Goal: Task Accomplishment & Management: Complete application form

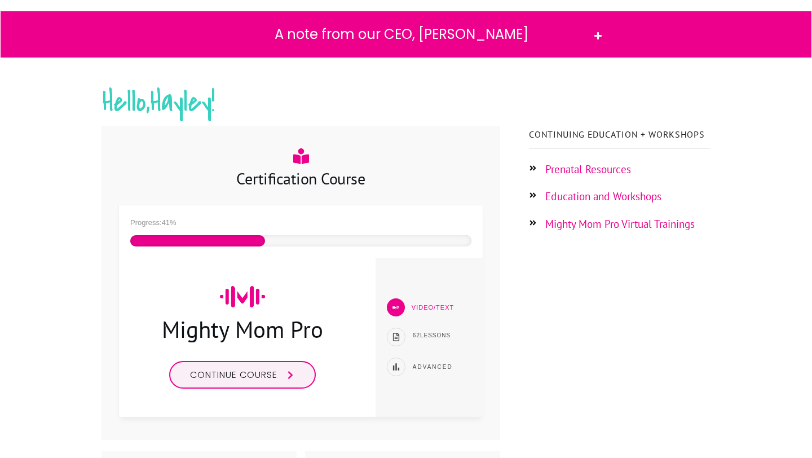
scroll to position [115, 0]
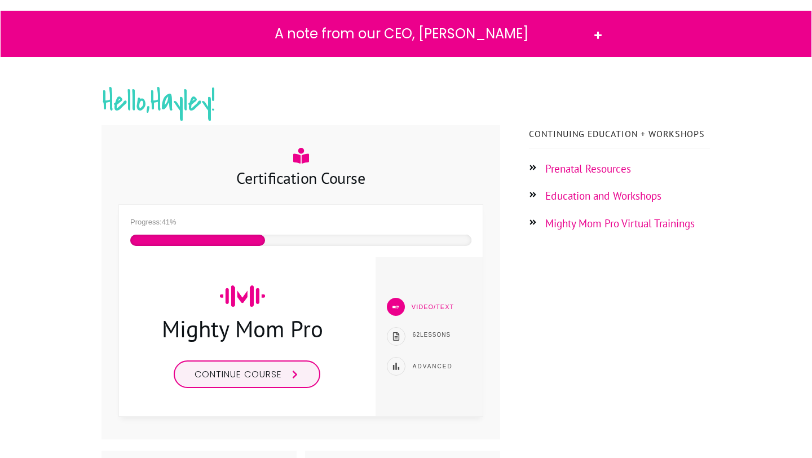
click at [276, 374] on span "Continue course" at bounding box center [237, 373] width 87 height 13
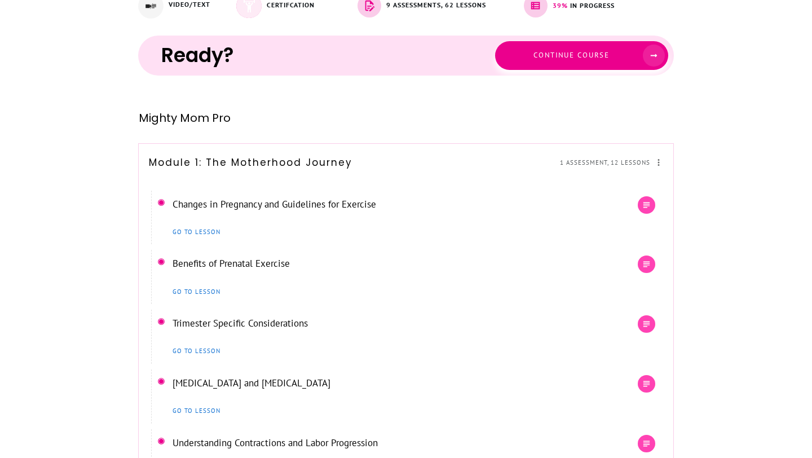
scroll to position [364, 0]
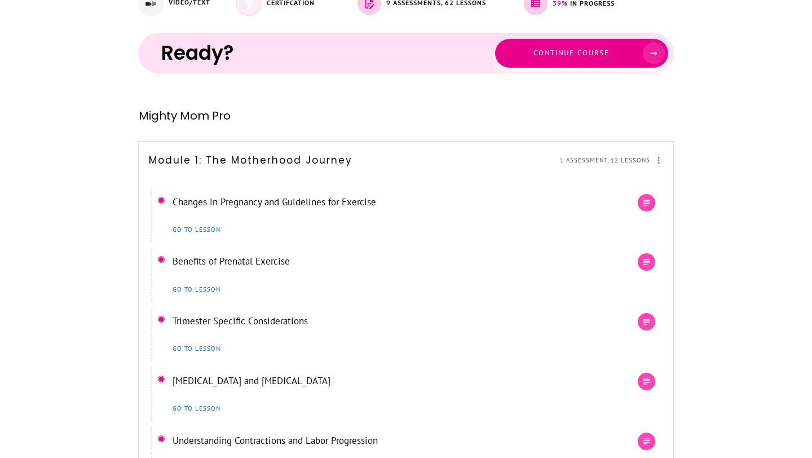
click at [641, 51] on span at bounding box center [649, 53] width 30 height 22
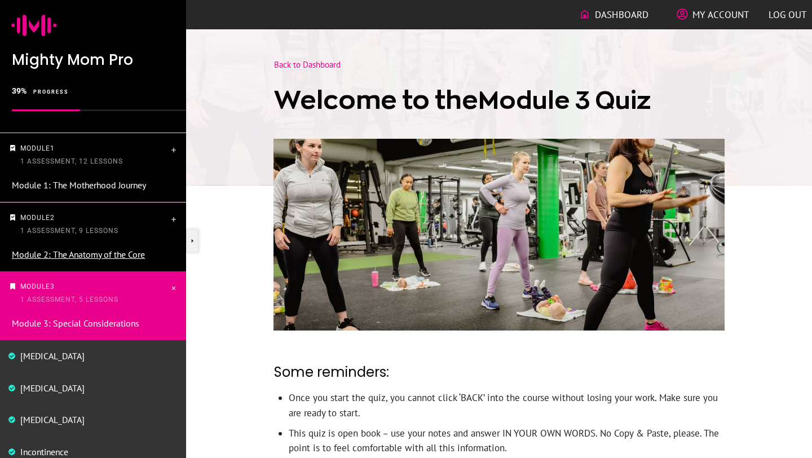
click at [110, 255] on link "Module 2: The Anatomy of the Core" at bounding box center [78, 254] width 133 height 11
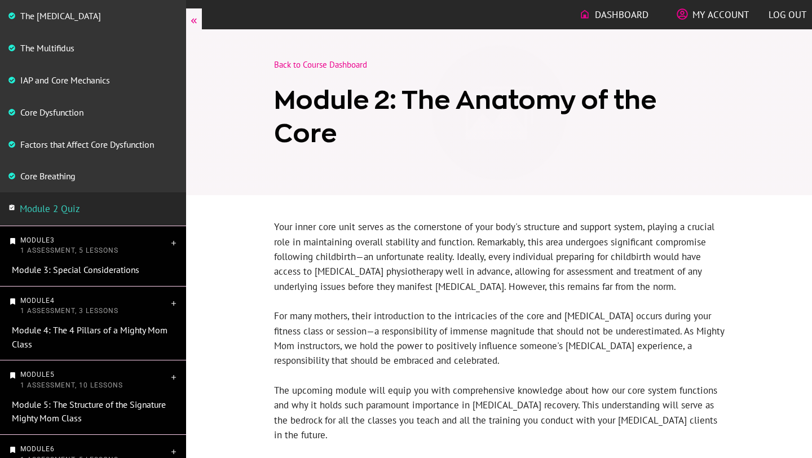
scroll to position [367, 0]
click at [54, 211] on link "Module 2 Quiz" at bounding box center [50, 207] width 60 height 12
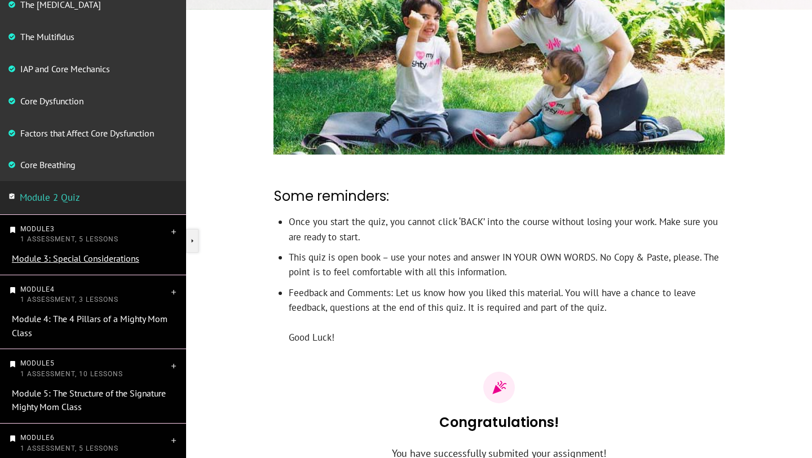
scroll to position [380, 0]
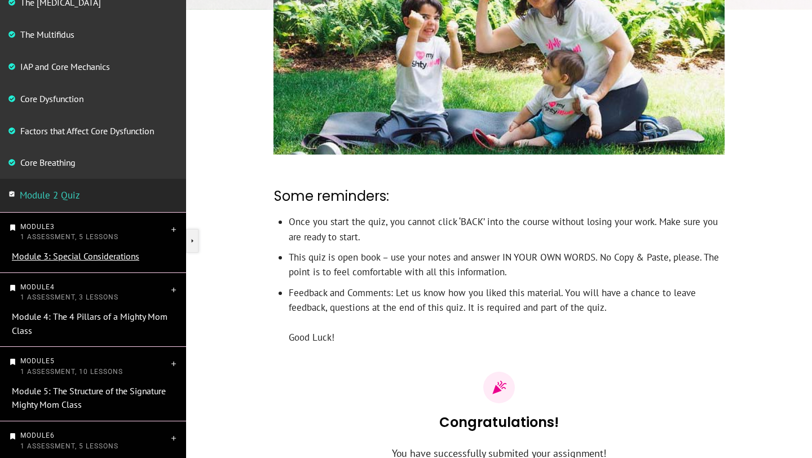
click at [59, 257] on link "Module 3: Special Considerations" at bounding box center [75, 255] width 127 height 11
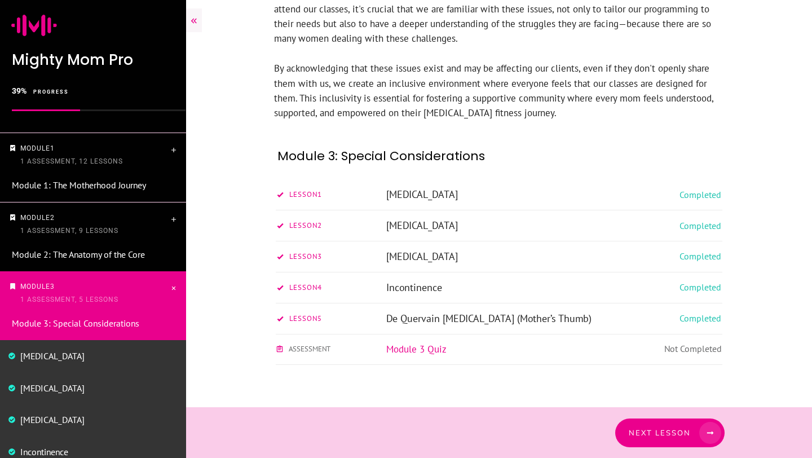
scroll to position [231, 0]
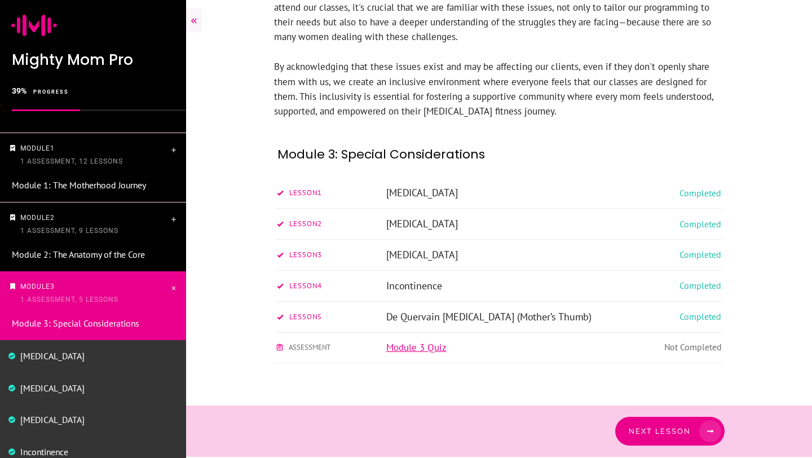
click at [415, 345] on link "Module 3 Quiz" at bounding box center [416, 347] width 60 height 12
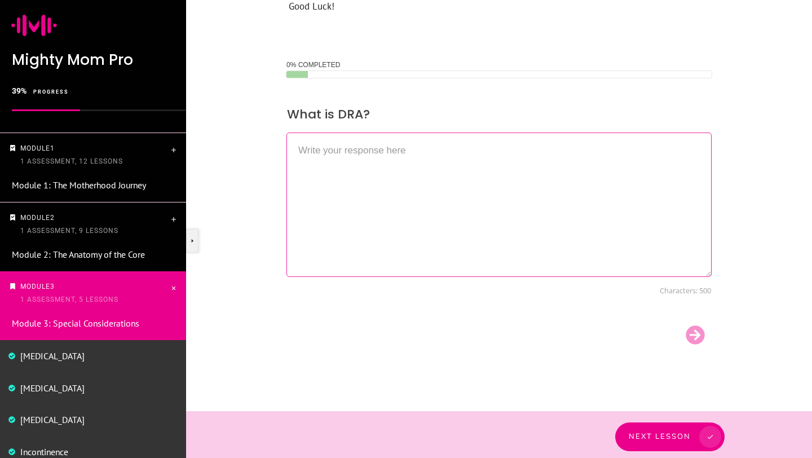
scroll to position [507, 0]
click at [414, 166] on textarea at bounding box center [498, 200] width 425 height 144
paste textarea "Diastasis Recti Abdominis."
type textarea "Diastasis Recti Abdominis."
click at [698, 324] on div at bounding box center [695, 331] width 34 height 23
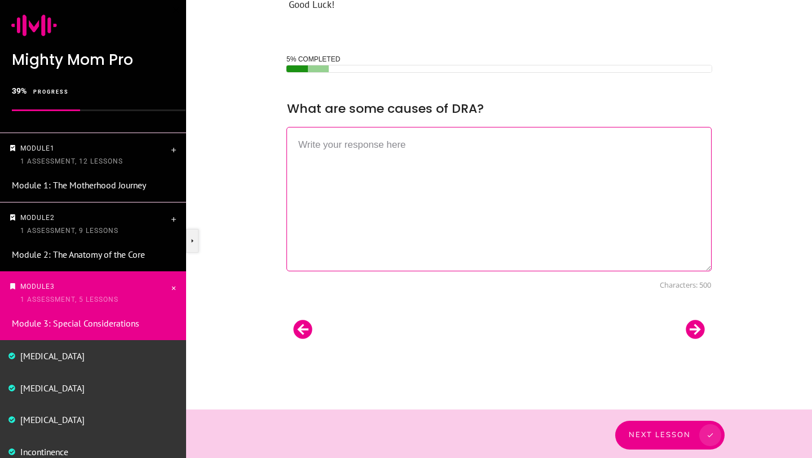
scroll to position [512, 0]
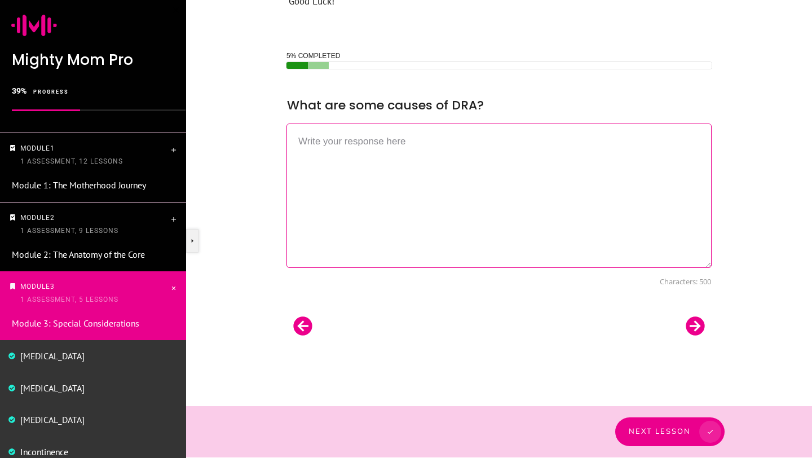
click at [371, 146] on textarea at bounding box center [498, 195] width 425 height 144
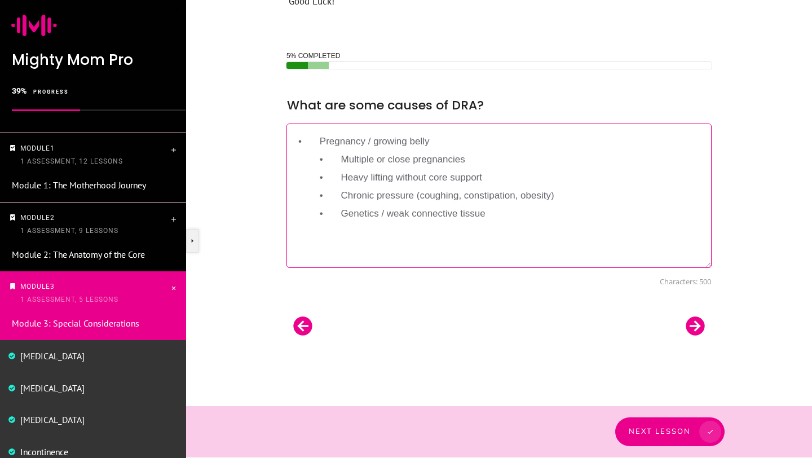
click at [340, 140] on textarea "• Pregnancy / growing belly • Multiple or close pregnancies • Heavy lifting wit…" at bounding box center [498, 195] width 425 height 144
click at [342, 157] on textarea "Pregnancy / growing belly • Multiple or close pregnancies • Heavy lifting witho…" at bounding box center [498, 195] width 425 height 144
click at [344, 179] on textarea "Pregnancy / growing belly Multiple or close pregnancies • Heavy lifting without…" at bounding box center [498, 195] width 425 height 144
click at [340, 193] on textarea "Pregnancy / growing belly Multiple or close pregnancies Heavy lifting without c…" at bounding box center [498, 195] width 425 height 144
click at [341, 218] on textarea "Pregnancy / growing belly Multiple or close pregnancies Heavy lifting without c…" at bounding box center [498, 195] width 425 height 144
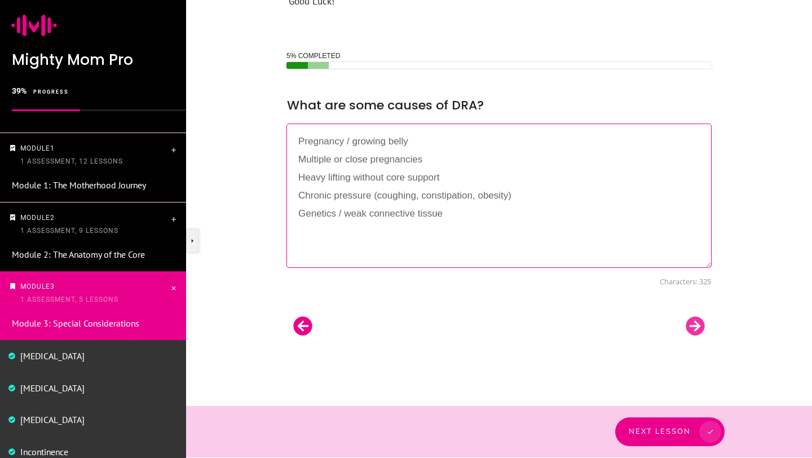
type textarea "Pregnancy / growing belly Multiple or close pregnancies Heavy lifting without c…"
click at [697, 325] on div at bounding box center [695, 325] width 34 height 23
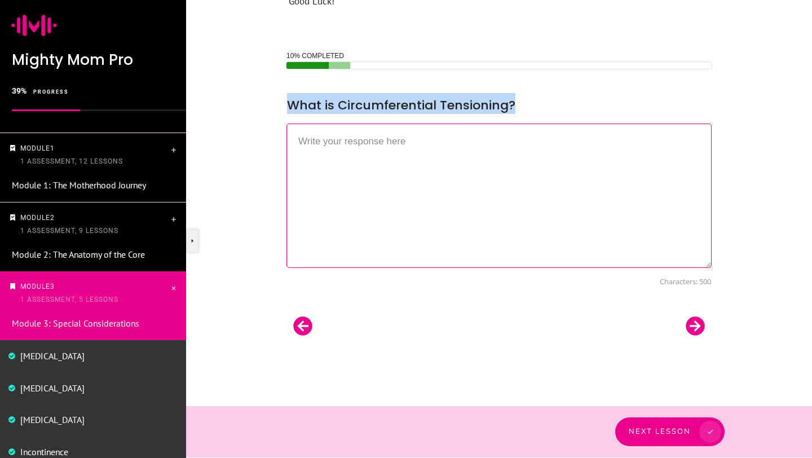
drag, startPoint x: 519, startPoint y: 104, endPoint x: 291, endPoint y: 108, distance: 227.2
click at [291, 108] on div "What is Circumferential Tensioning?" at bounding box center [498, 102] width 425 height 21
copy span "What is Circumferential Tensioning?"
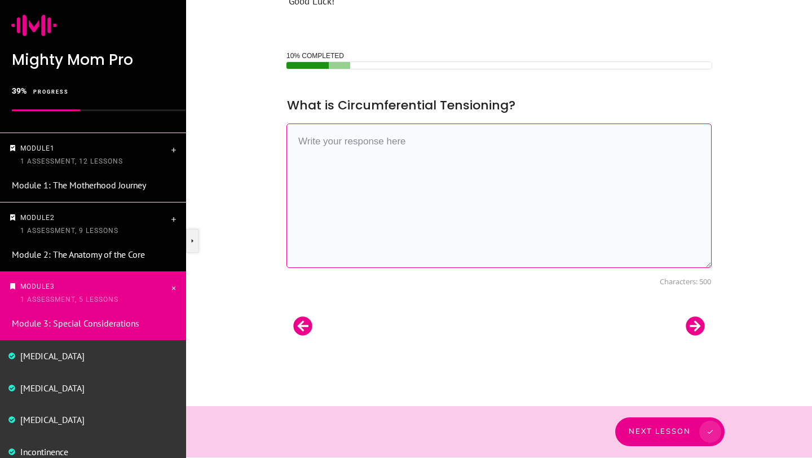
click at [317, 136] on textarea at bounding box center [498, 195] width 425 height 144
paste textarea "engaging deep core muscles all around (360°) to support, stabilize, and protect…"
click at [498, 143] on textarea "engaging deep core muscles all around (360°) to support, stabilize, and protect…" at bounding box center [498, 195] width 425 height 144
type textarea "engaging deep core muscles all around (back/front/sides) to support, stabilize,…"
click at [697, 322] on div at bounding box center [695, 325] width 34 height 23
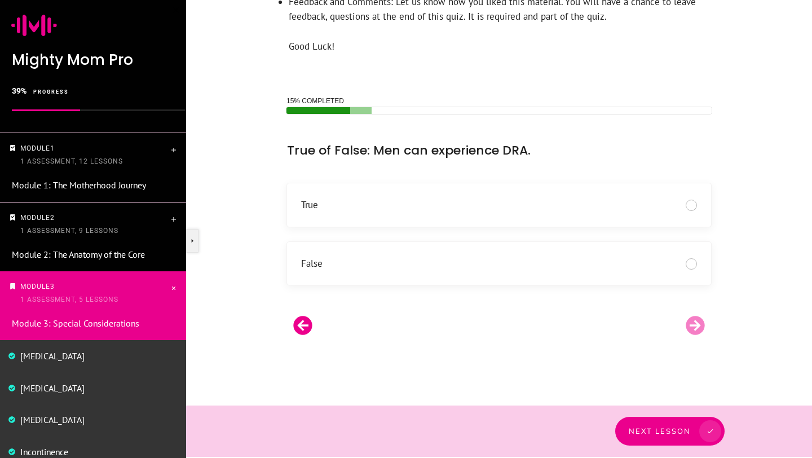
scroll to position [465, 0]
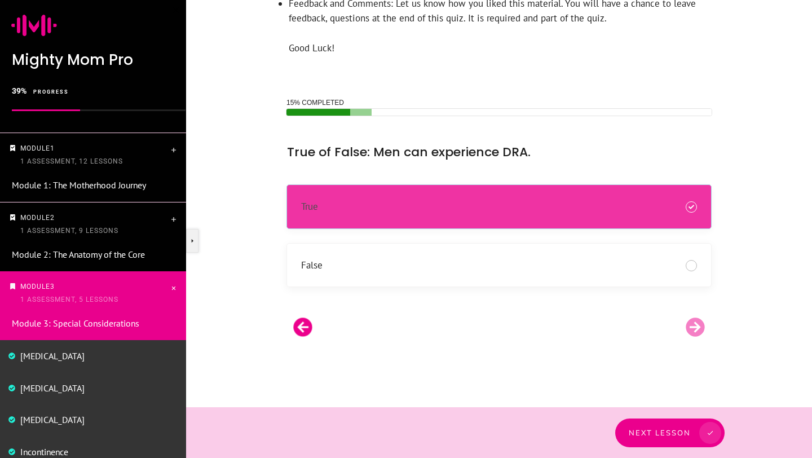
click at [385, 212] on div "True" at bounding box center [499, 206] width 396 height 15
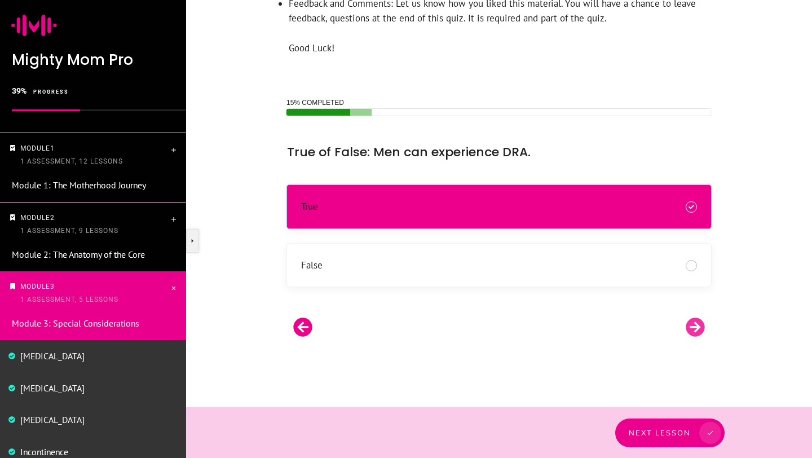
click at [690, 333] on div at bounding box center [695, 327] width 34 height 23
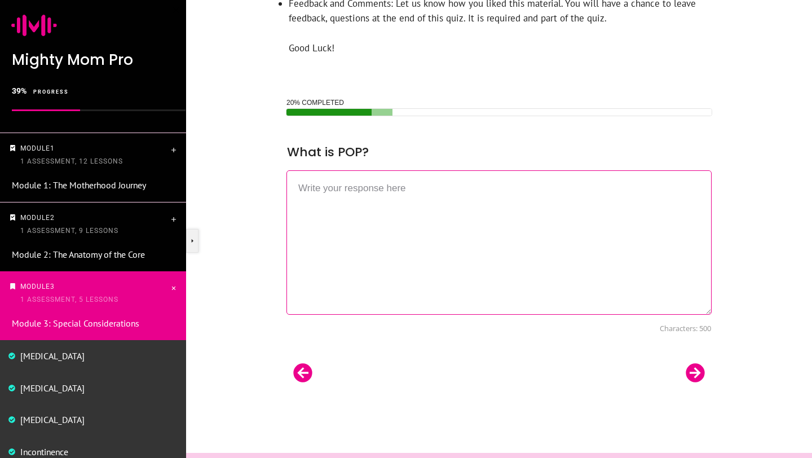
scroll to position [512, 0]
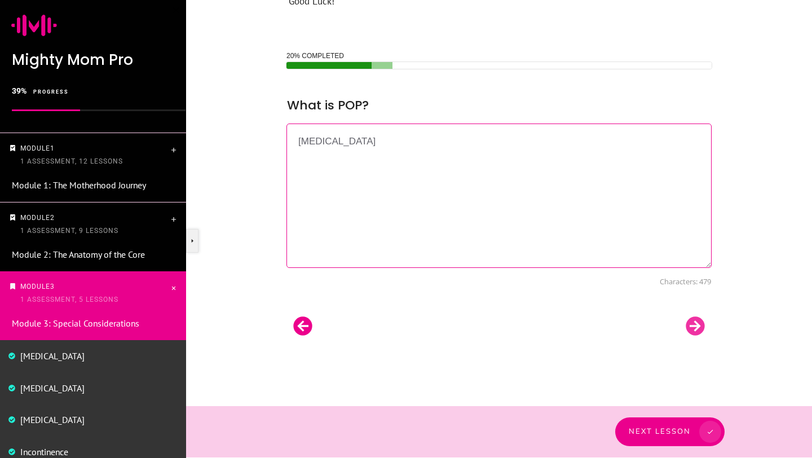
type textarea "pelvic organ prolapse"
click at [690, 322] on div at bounding box center [695, 325] width 34 height 23
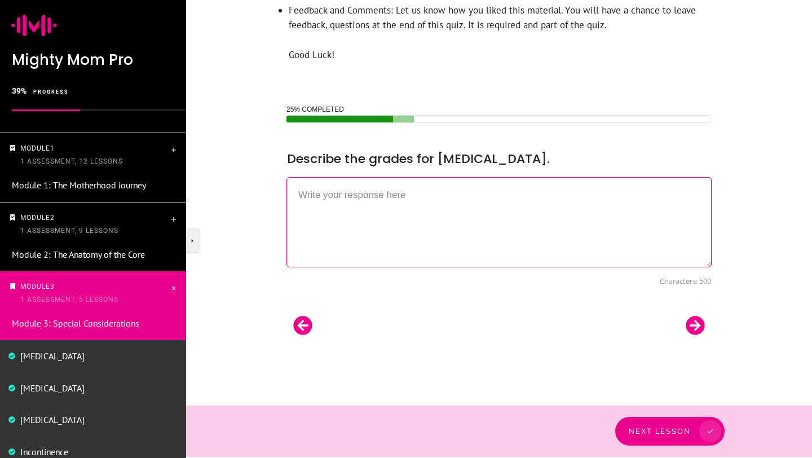
scroll to position [458, 0]
click at [415, 210] on textarea at bounding box center [498, 223] width 425 height 90
click at [380, 194] on textarea at bounding box center [498, 223] width 425 height 90
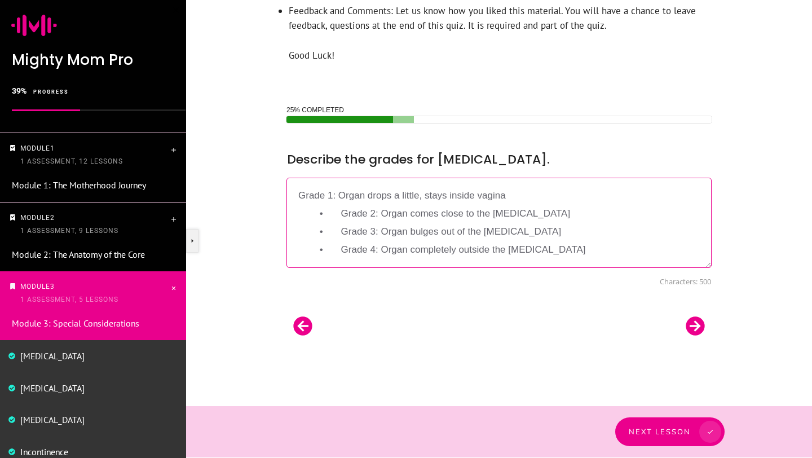
click at [341, 211] on textarea "Grade 1: Organ drops a little, stays inside vagina • Grade 2: Organ comes close…" at bounding box center [498, 223] width 425 height 90
click at [336, 234] on textarea "Grade 1: Organ drops a little, stays inside vagina Grade 2: Organ comes close t…" at bounding box center [498, 223] width 425 height 90
click at [341, 248] on textarea "Grade 1: Organ drops a little, stays inside vagina Grade 2: Organ comes close t…" at bounding box center [498, 223] width 425 height 90
type textarea "Grade 1: Organ drops a little, stays inside vagina Grade 2: Organ comes close t…"
click at [696, 328] on div at bounding box center [695, 325] width 34 height 23
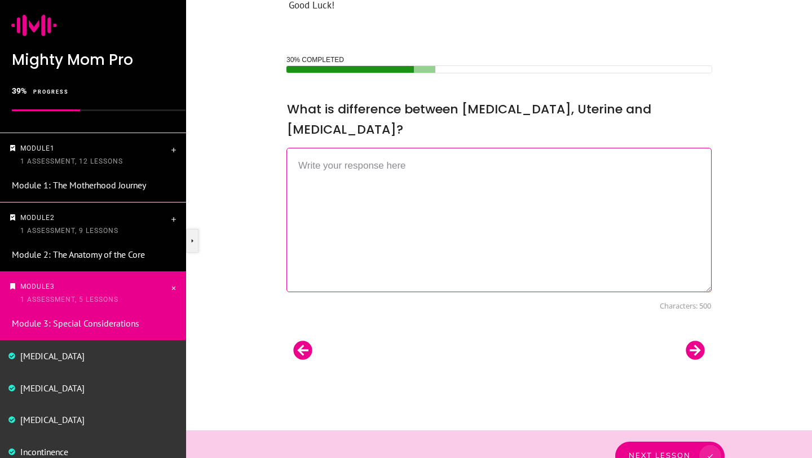
scroll to position [512, 0]
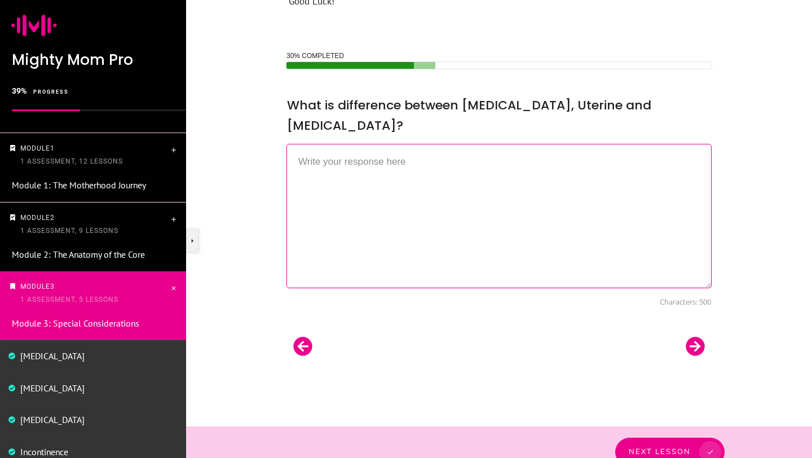
click at [444, 183] on textarea at bounding box center [498, 216] width 425 height 144
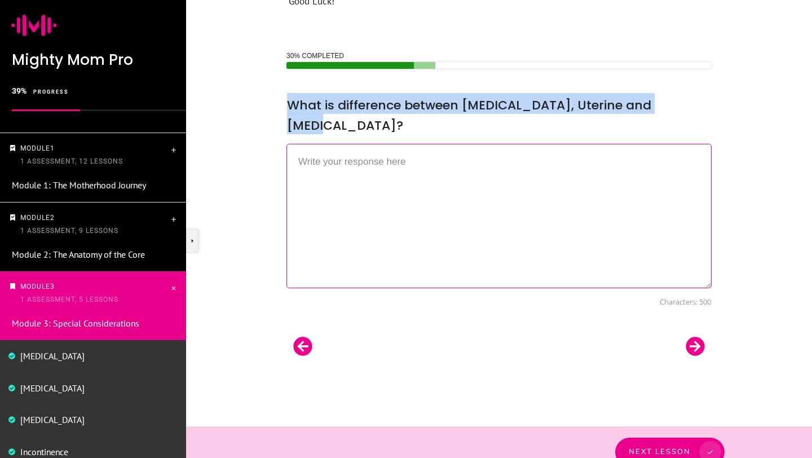
drag, startPoint x: 678, startPoint y: 100, endPoint x: 395, endPoint y: 87, distance: 283.2
click at [395, 87] on div "30% COMPLETED __CONFIG_colors_palette__{"active_palette":0,"config":{"colors":{…" at bounding box center [498, 209] width 449 height 318
copy span "What is difference between Cystocele, Uterine and Rectocele?"
click at [339, 149] on textarea at bounding box center [498, 216] width 425 height 144
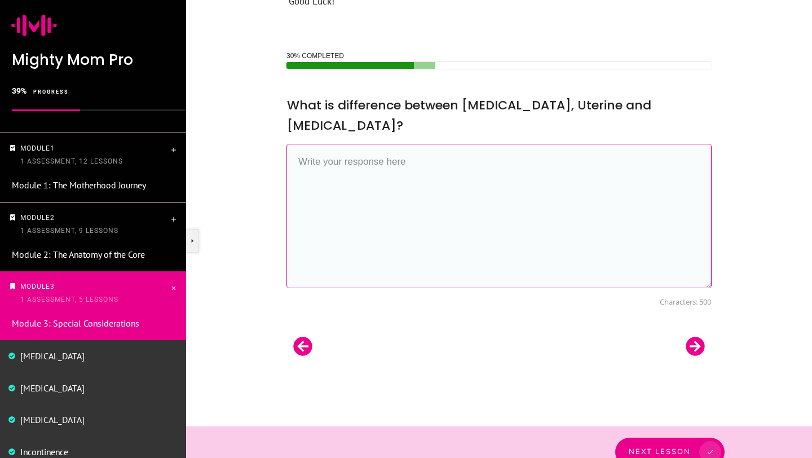
paste textarea "Cystocele: Bladder bulges into the vagina • Uterine prolapse: Uterus drops down…"
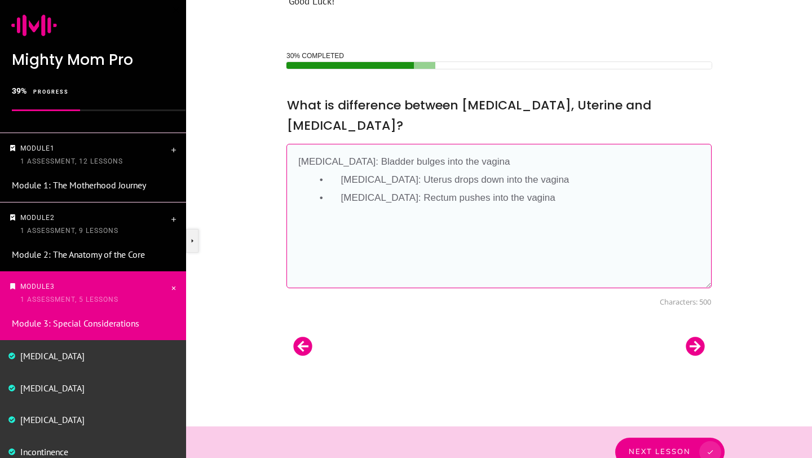
click at [342, 156] on textarea "Cystocele: Bladder bulges into the vagina • Uterine prolapse: Uterus drops down…" at bounding box center [498, 216] width 425 height 144
click at [340, 177] on textarea "Cystocele: Bladder bulges into the vagina Uterine prolapse: Uterus drops down i…" at bounding box center [498, 216] width 425 height 144
type textarea "Cystocele: Bladder bulges into the vagina Uterine prolapse: Uterus drops down i…"
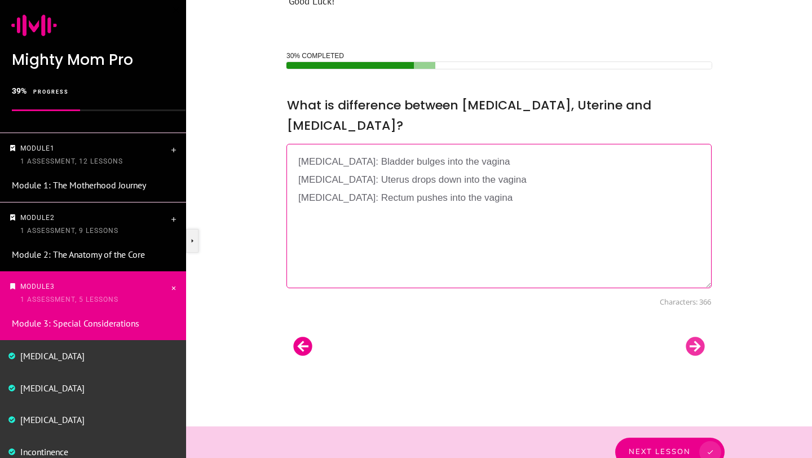
click at [699, 335] on div at bounding box center [695, 346] width 34 height 23
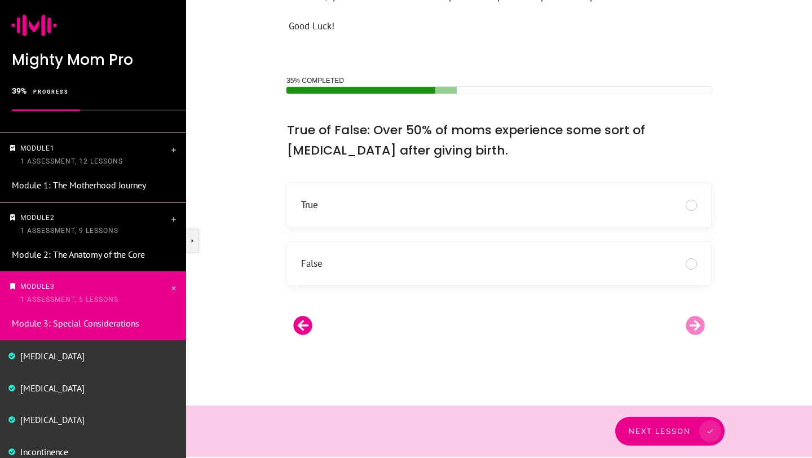
scroll to position [485, 0]
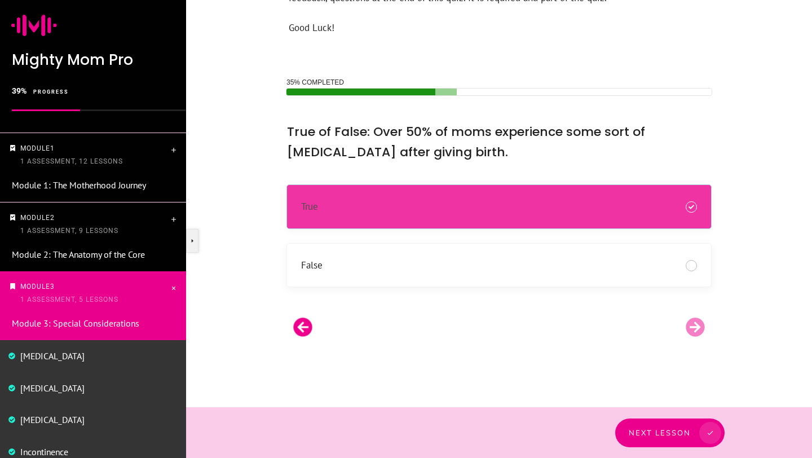
click at [473, 201] on div "True" at bounding box center [499, 206] width 396 height 15
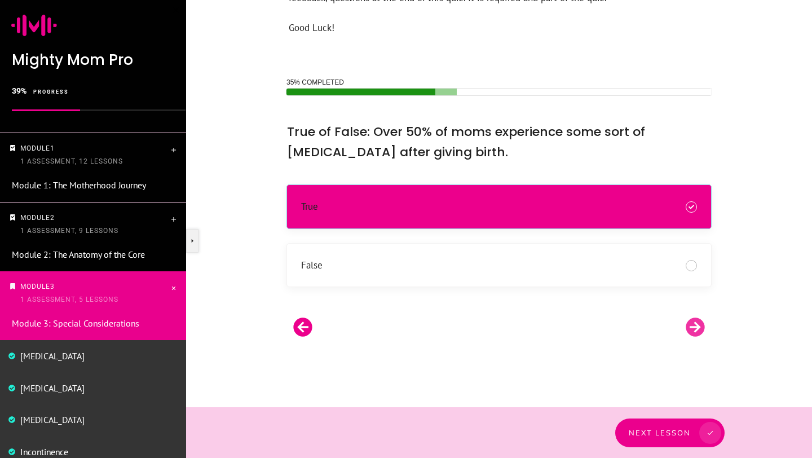
click at [690, 325] on div at bounding box center [695, 327] width 34 height 23
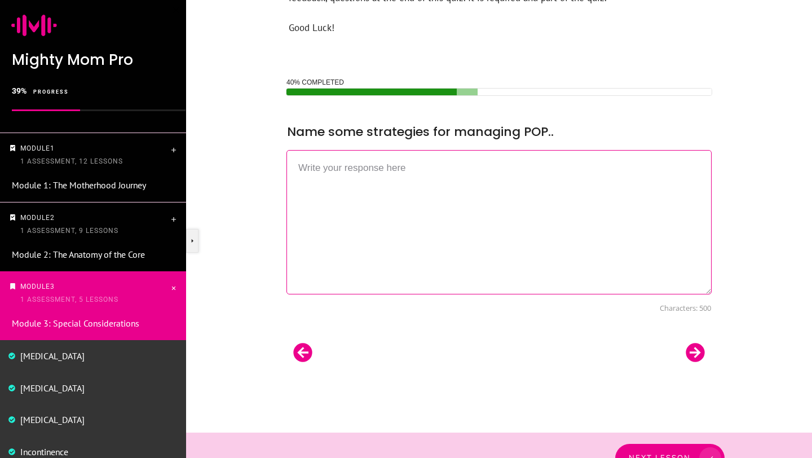
scroll to position [512, 0]
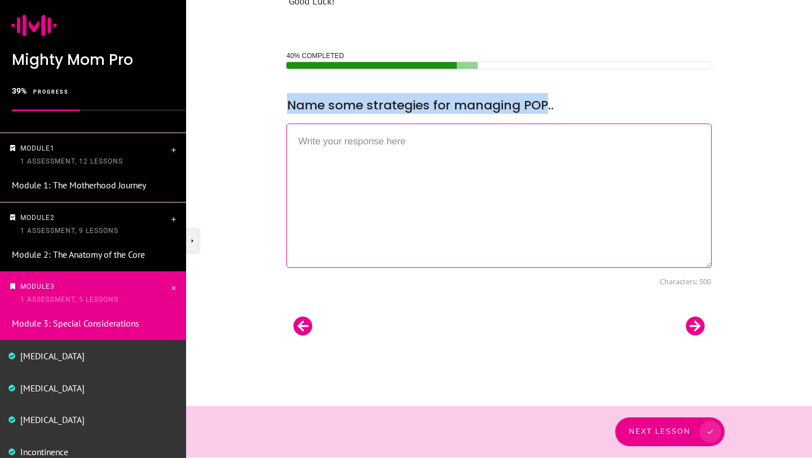
drag, startPoint x: 546, startPoint y: 99, endPoint x: 290, endPoint y: 101, distance: 255.9
click at [290, 101] on span "Name some strategies for managing POP.." at bounding box center [420, 104] width 267 height 17
click at [304, 100] on span "Name some strategies for managing POP.." at bounding box center [420, 104] width 267 height 17
drag, startPoint x: 289, startPoint y: 103, endPoint x: 539, endPoint y: 95, distance: 250.4
click at [540, 95] on div "Name some strategies for managing POP.." at bounding box center [498, 102] width 425 height 21
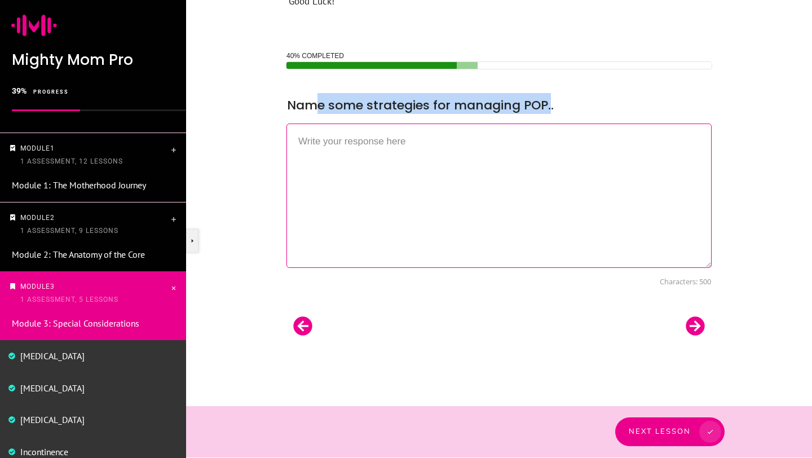
drag, startPoint x: 548, startPoint y: 103, endPoint x: 320, endPoint y: 110, distance: 228.4
click at [320, 110] on span "Name some strategies for managing POP.." at bounding box center [420, 104] width 267 height 17
click at [550, 110] on span "Name some strategies for managing POP.." at bounding box center [420, 104] width 267 height 17
drag, startPoint x: 548, startPoint y: 105, endPoint x: 287, endPoint y: 99, distance: 260.5
click at [287, 99] on span "Name some strategies for managing POP.." at bounding box center [420, 104] width 267 height 17
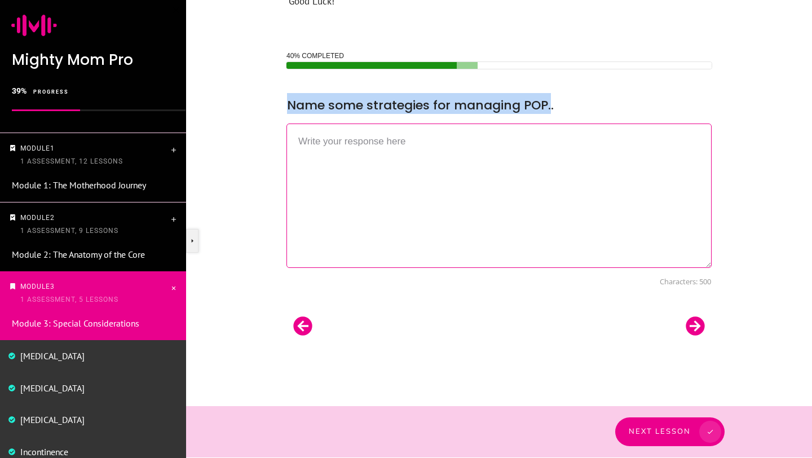
click at [297, 100] on span "Name some strategies for managing POP.." at bounding box center [420, 104] width 267 height 17
drag, startPoint x: 289, startPoint y: 101, endPoint x: 552, endPoint y: 103, distance: 263.2
click at [552, 103] on div "Name some strategies for managing POP.." at bounding box center [498, 102] width 425 height 21
copy span "Name some strategies for managing POP.."
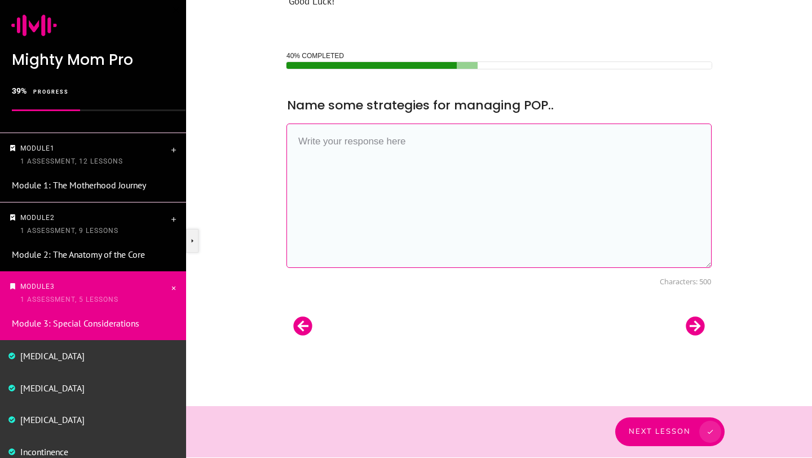
paste textarea "Pelvic floor (Kegel) exercises • Core + breath training • Avoid heavy straining…"
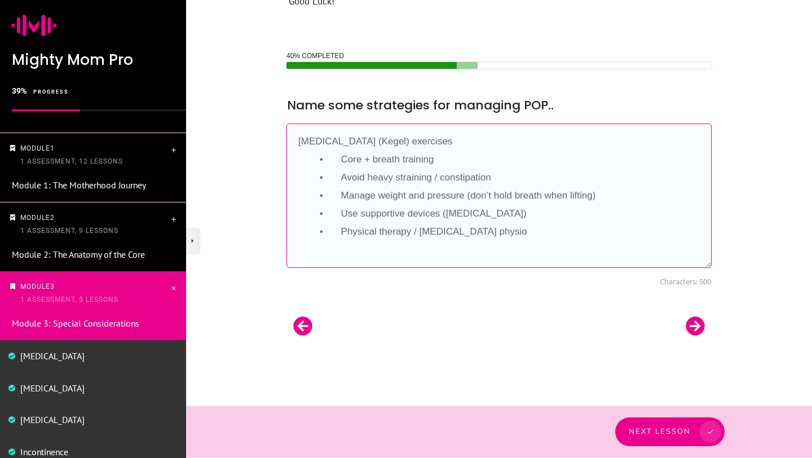
click at [341, 157] on textarea "Pelvic floor (Kegel) exercises • Core + breath training • Avoid heavy straining…" at bounding box center [498, 195] width 425 height 144
click at [342, 175] on textarea "Pelvic floor (Kegel) exercises Core + breath training • Avoid heavy straining /…" at bounding box center [498, 195] width 425 height 144
click at [341, 197] on textarea "Pelvic floor (Kegel) exercises Core + breath training Avoid heavy straining / c…" at bounding box center [498, 195] width 425 height 144
click at [343, 212] on textarea "Pelvic floor (Kegel) exercises Core + breath training Avoid heavy straining / c…" at bounding box center [498, 195] width 425 height 144
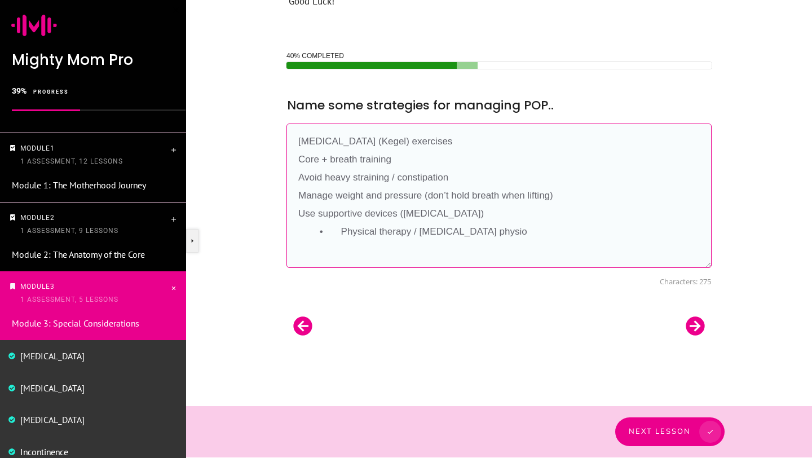
click at [343, 227] on textarea "Pelvic floor (Kegel) exercises Core + breath training Avoid heavy straining / c…" at bounding box center [498, 195] width 425 height 144
click at [450, 215] on textarea "Pelvic floor (Kegel) exercises Core + breath training Avoid heavy straining / c…" at bounding box center [498, 195] width 425 height 144
click at [462, 237] on textarea "Pelvic floor (Kegel) exercises Core + breath training Avoid heavy straining / c…" at bounding box center [498, 195] width 425 height 144
click at [331, 158] on textarea "Pelvic floor (Kegel) exercises Core + breath training Avoid heavy straining / c…" at bounding box center [498, 195] width 425 height 144
type textarea "Pelvic floor (Kegel) exercises Core and breath training Avoid heavy straining /…"
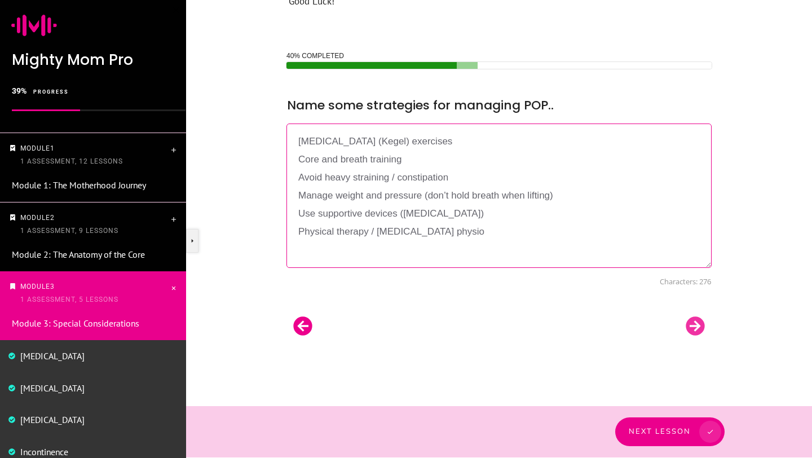
click at [695, 333] on div at bounding box center [695, 325] width 34 height 23
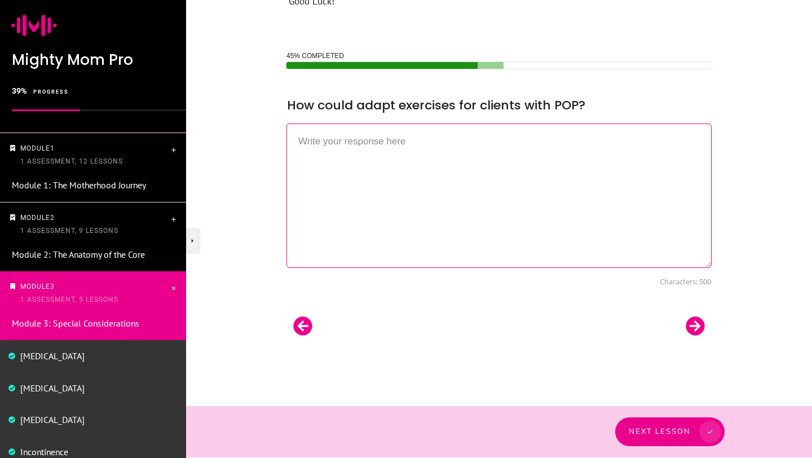
click at [433, 179] on textarea at bounding box center [498, 195] width 425 height 144
click at [485, 141] on textarea at bounding box center [498, 195] width 425 height 144
click at [349, 143] on textarea at bounding box center [498, 195] width 425 height 144
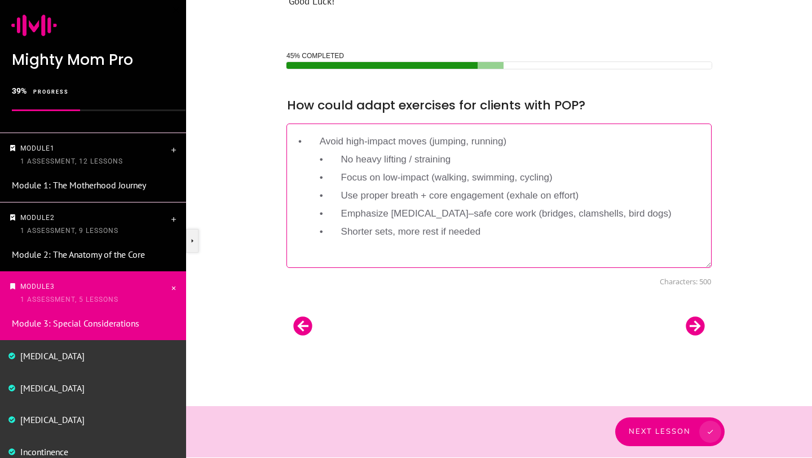
click at [342, 145] on textarea "• Avoid high-impact moves (jumping, running) • No heavy lifting / straining • F…" at bounding box center [498, 195] width 425 height 144
click at [340, 158] on textarea "Avoid high-impact moves (jumping, running) • No heavy lifting / straining • Foc…" at bounding box center [498, 195] width 425 height 144
click at [342, 177] on textarea "Avoid high-impact moves (jumping, running) No heavy lifting / straining • Focus…" at bounding box center [498, 195] width 425 height 144
click at [341, 197] on textarea "Avoid high-impact moves (jumping, running) No heavy lifting / straining Focus o…" at bounding box center [498, 195] width 425 height 144
click at [342, 212] on textarea "Avoid high-impact moves (jumping, running) No heavy lifting / straining Focus o…" at bounding box center [498, 195] width 425 height 144
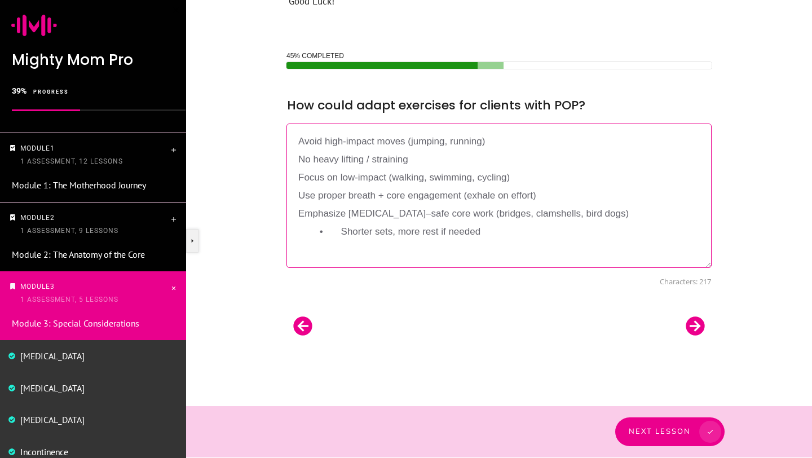
click at [341, 232] on textarea "Avoid high-impact moves (jumping, running) No heavy lifting / straining Focus o…" at bounding box center [498, 195] width 425 height 144
click at [389, 194] on textarea "Avoid high-impact moves (jumping, running) No heavy lifting / straining Focus o…" at bounding box center [498, 195] width 425 height 144
type textarea "Avoid high-impact moves (jumping, running) No heavy lifting / straining Focus o…"
click at [694, 329] on div at bounding box center [695, 325] width 34 height 23
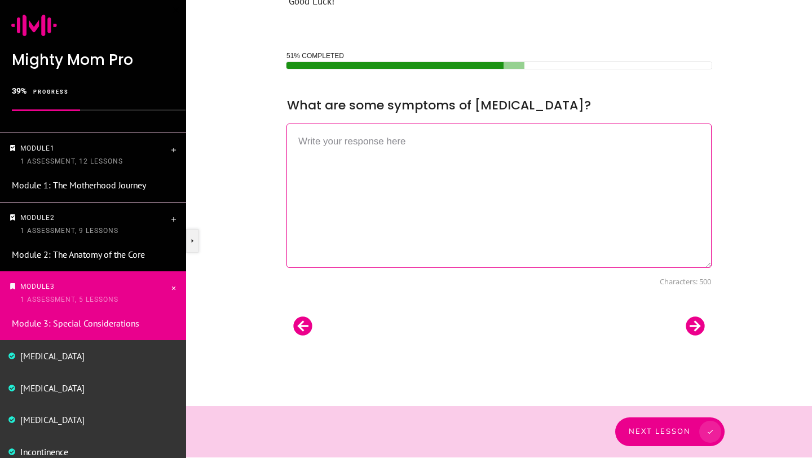
click at [393, 148] on textarea at bounding box center [498, 195] width 425 height 144
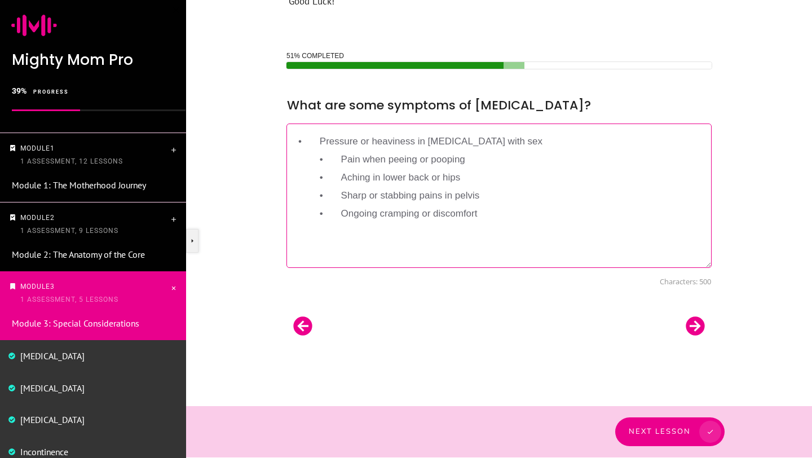
click at [340, 154] on textarea "• Pressure or heaviness in pelvis • Pain with sex • Pain when peeing or pooping…" at bounding box center [498, 195] width 425 height 144
click at [344, 177] on textarea "• Pressure or heaviness in pelvis Pain with sex • Pain when peeing or pooping •…" at bounding box center [498, 195] width 425 height 144
click at [338, 190] on textarea "• Pressure or heaviness in pelvis Pain with sex Pain when peeing or pooping • A…" at bounding box center [498, 195] width 425 height 144
click at [340, 212] on textarea "• Pressure or heaviness in pelvis Pain with sex Pain when peeing or pooping Ach…" at bounding box center [498, 195] width 425 height 144
click at [343, 230] on textarea "• Pressure or heaviness in pelvis Pain with sex Pain when peeing or pooping Ach…" at bounding box center [498, 195] width 425 height 144
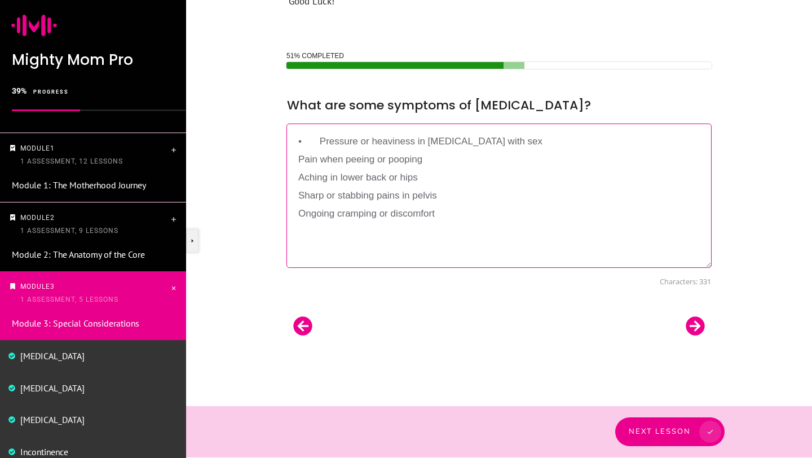
click at [320, 141] on textarea "• Pressure or heaviness in pelvis Pain with sex Pain when peeing or pooping Ach…" at bounding box center [498, 195] width 425 height 144
type textarea "Pressure or heaviness in pelvis Pain with sex Pain when peeing or pooping Achin…"
click at [700, 325] on div at bounding box center [695, 325] width 34 height 23
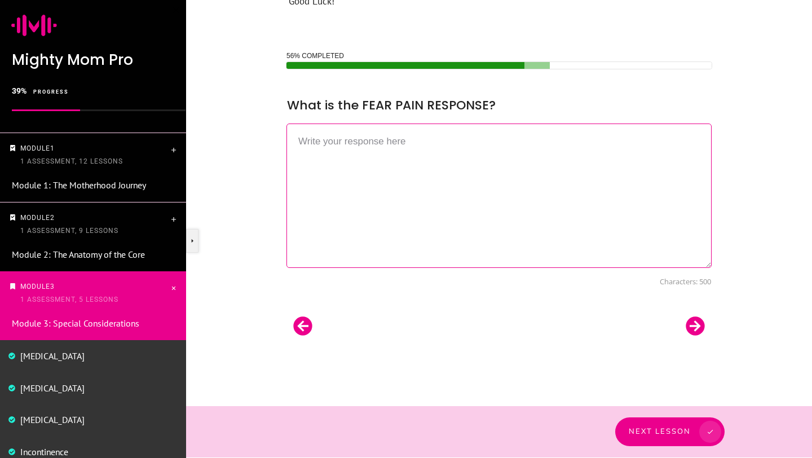
click at [413, 158] on textarea at bounding box center [498, 195] width 425 height 144
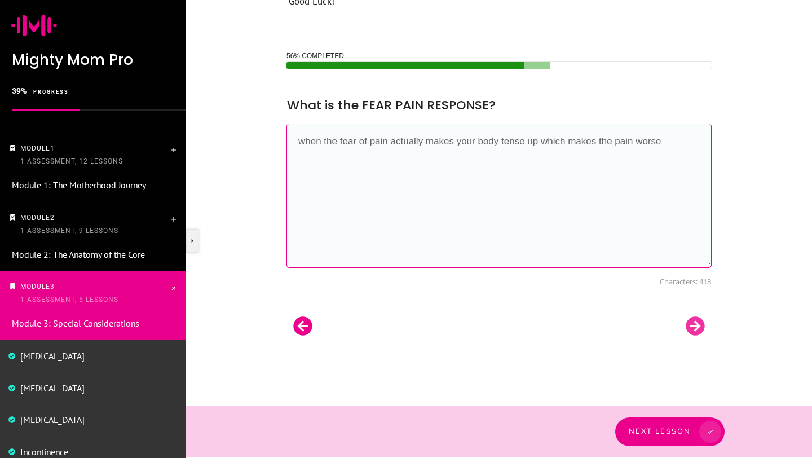
type textarea "when the fear of pain actually makes your body tense up which makes the pain wo…"
click at [694, 333] on div at bounding box center [695, 325] width 34 height 23
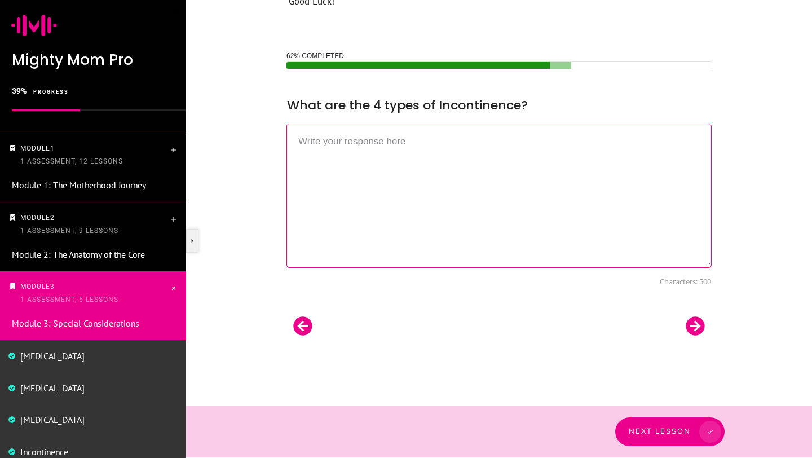
click at [505, 179] on textarea at bounding box center [498, 195] width 425 height 144
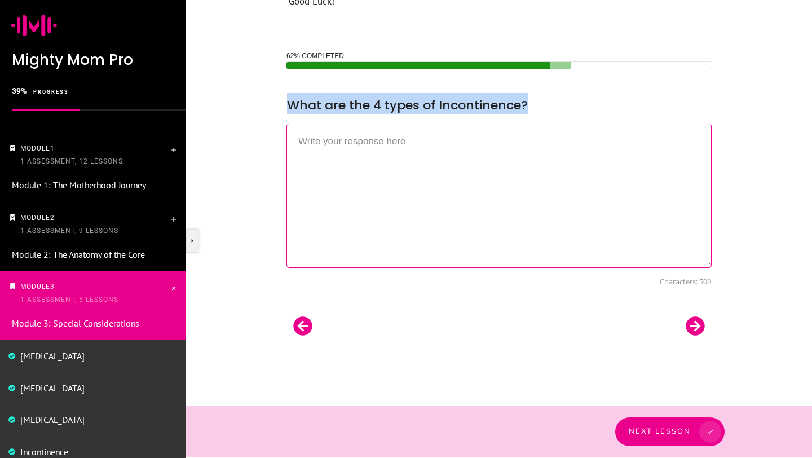
drag, startPoint x: 527, startPoint y: 105, endPoint x: 289, endPoint y: 108, distance: 237.9
click at [289, 108] on div "What are the 4 types of Incontinence?" at bounding box center [498, 102] width 425 height 21
copy span "What are the 4 types of Incontinence?"
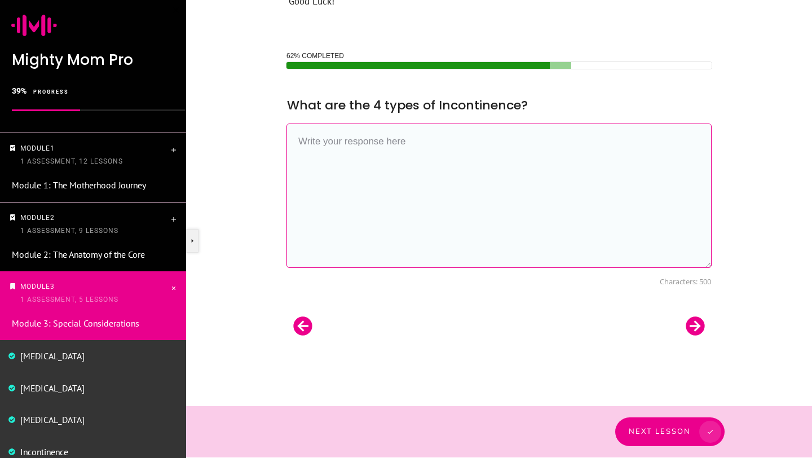
click at [331, 156] on textarea at bounding box center [498, 195] width 425 height 144
paste textarea "Stress: leaks with cough, sneeze, jump, laugh • Urge: sudden, strong “gotta go”…"
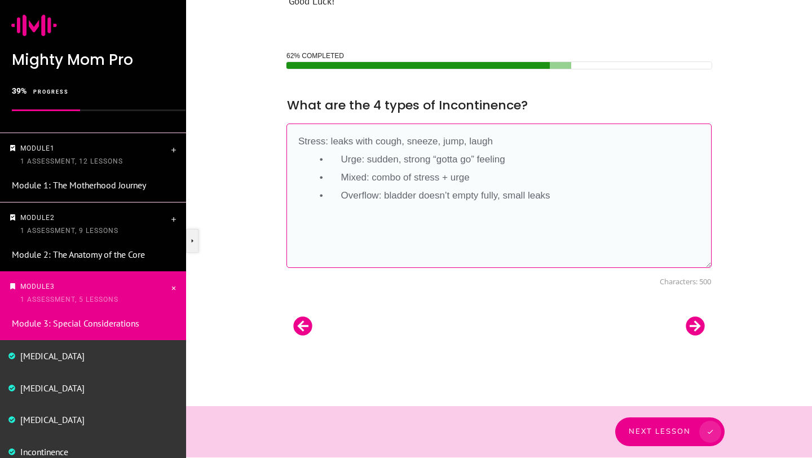
click at [343, 166] on textarea "Stress: leaks with cough, sneeze, jump, laugh • Urge: sudden, strong “gotta go”…" at bounding box center [498, 195] width 425 height 144
click at [342, 176] on textarea "Stress: leaks with cough, sneeze, jump, laugh Urge: sudden, strong “gotta go” f…" at bounding box center [498, 195] width 425 height 144
click at [340, 196] on textarea "Stress: leaks with cough, sneeze, jump, laugh Urge: sudden, strong “gotta go” f…" at bounding box center [498, 195] width 425 height 144
type textarea "Stress: leaks with cough, sneeze, jump, laugh Urge: sudden, strong “gotta go” f…"
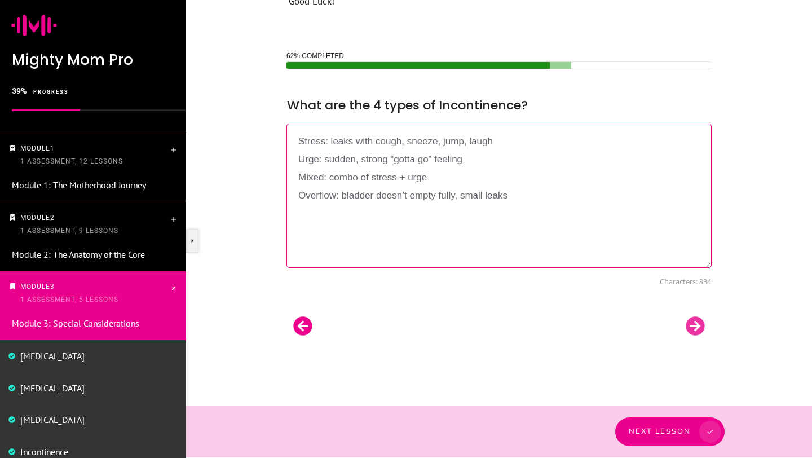
click at [701, 322] on div at bounding box center [695, 325] width 34 height 23
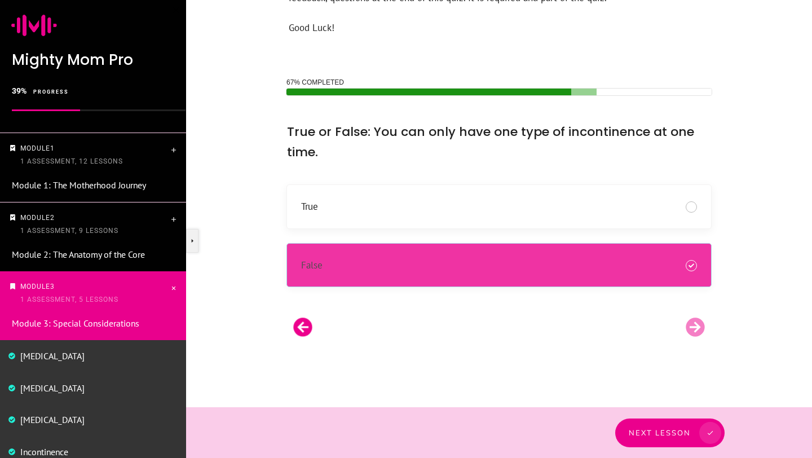
click at [436, 253] on div "False" at bounding box center [499, 264] width 424 height 43
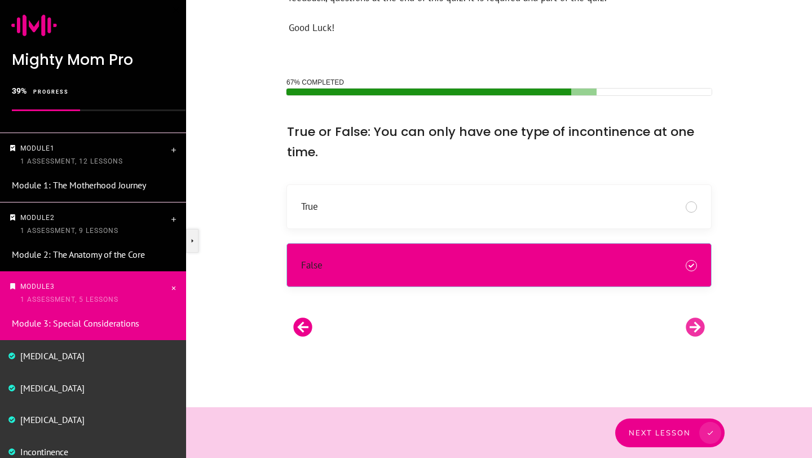
click at [696, 328] on div at bounding box center [695, 327] width 34 height 23
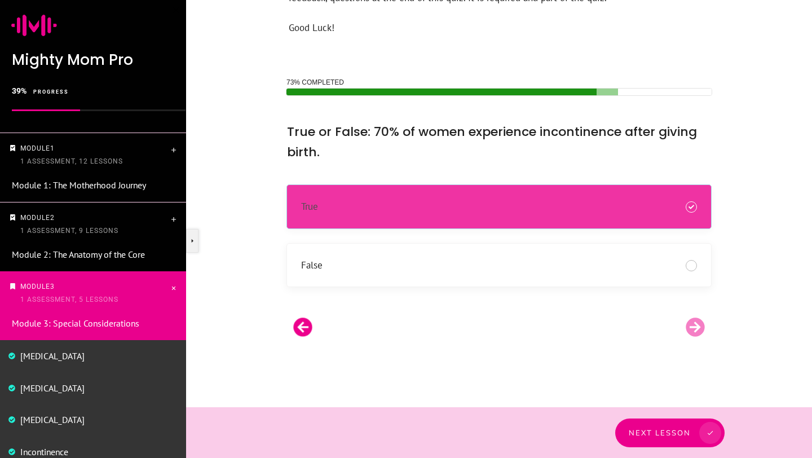
click at [485, 208] on div "True" at bounding box center [499, 206] width 396 height 15
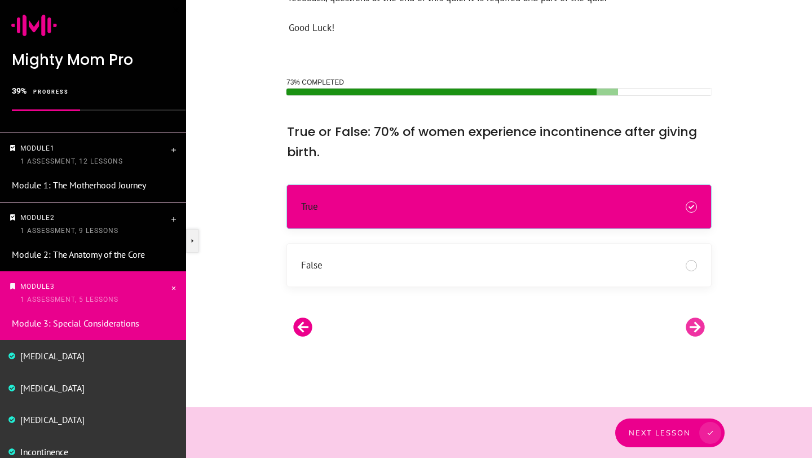
click at [694, 327] on div at bounding box center [695, 327] width 34 height 23
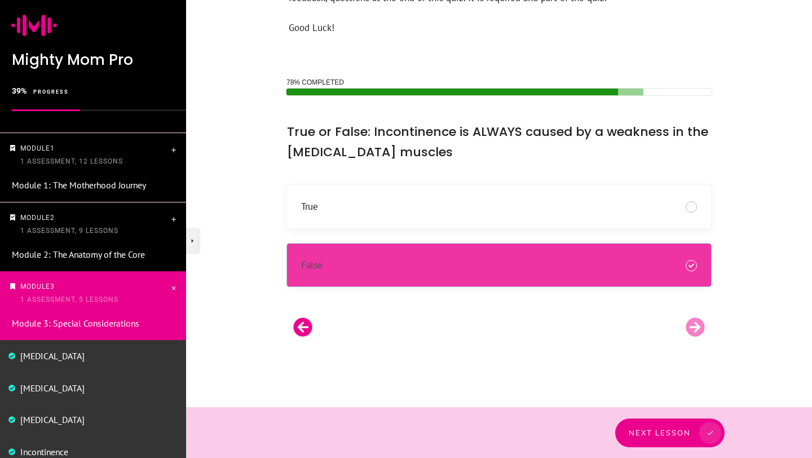
click at [557, 258] on div "False" at bounding box center [499, 265] width 396 height 15
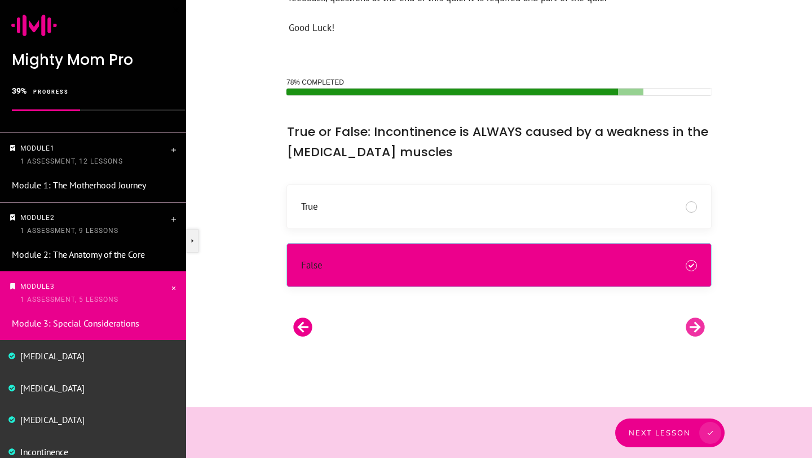
click at [694, 329] on div at bounding box center [695, 327] width 34 height 23
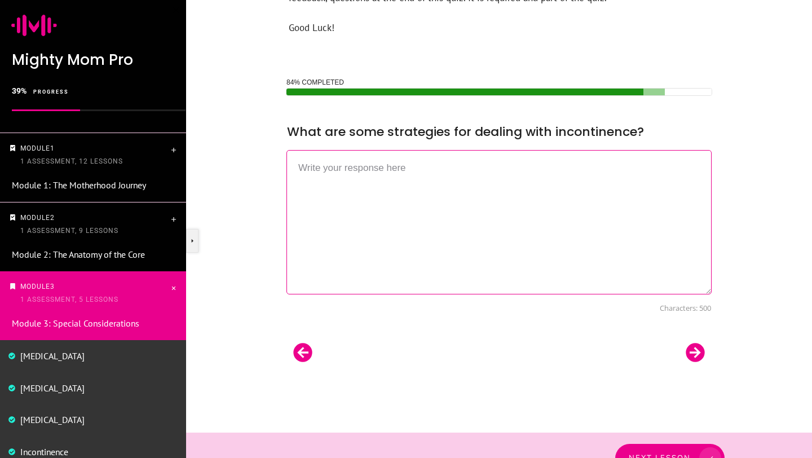
scroll to position [512, 0]
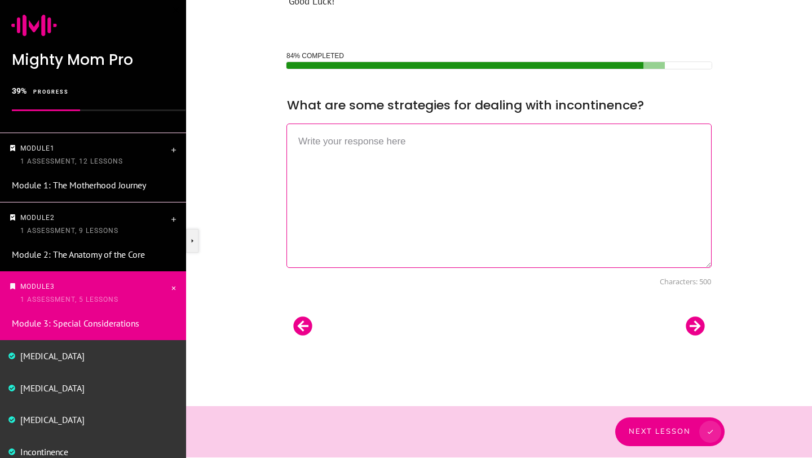
click at [459, 172] on textarea at bounding box center [498, 195] width 425 height 144
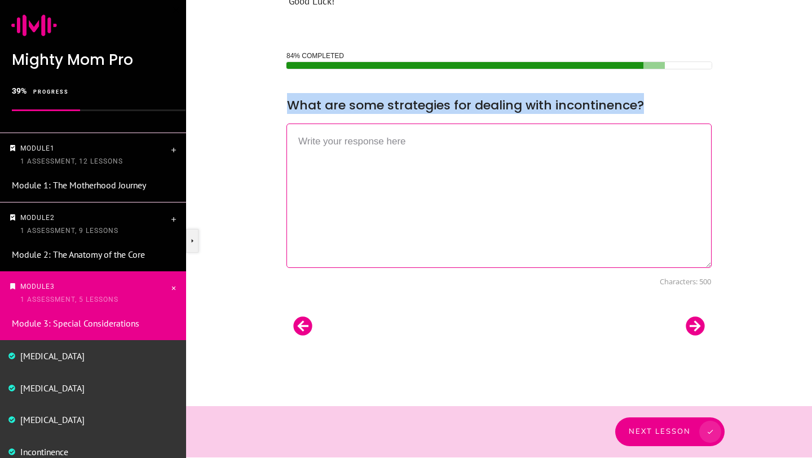
drag, startPoint x: 291, startPoint y: 101, endPoint x: 646, endPoint y: 103, distance: 355.6
click at [646, 103] on div "What are some strategies for dealing with incontinence?" at bounding box center [498, 102] width 425 height 21
copy span "What are some strategies for dealing with incontinence?"
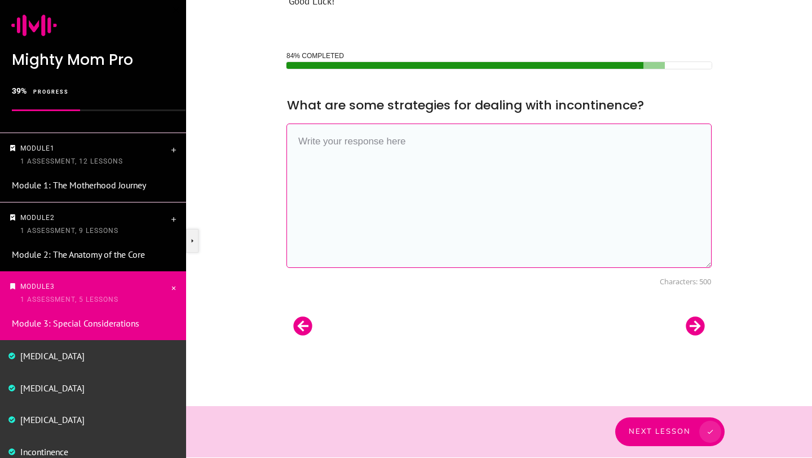
click at [446, 135] on textarea at bounding box center [498, 195] width 425 height 144
paste textarea "Pelvic floor (Kegel) training • Bladder training (timed bathroom trips) • Avoid…"
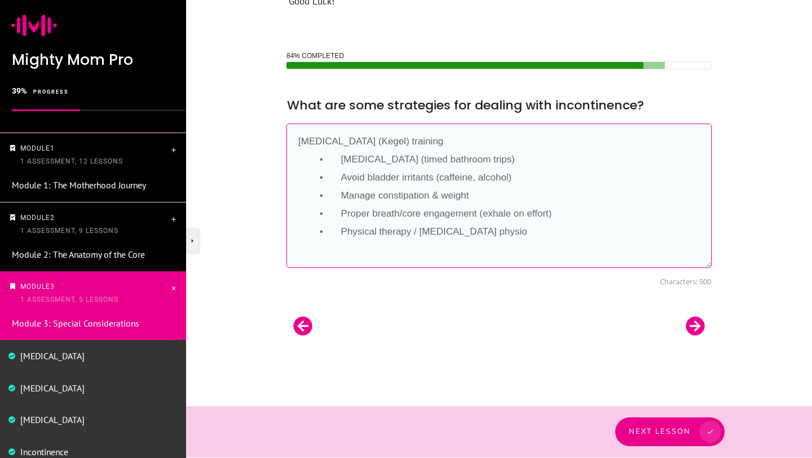
click at [338, 152] on textarea "Pelvic floor (Kegel) training • Bladder training (timed bathroom trips) • Avoid…" at bounding box center [498, 195] width 425 height 144
click at [342, 180] on textarea "Pelvic floor (Kegel) training Bladder training (timed bathroom trips) • Avoid b…" at bounding box center [498, 195] width 425 height 144
click at [342, 192] on textarea "Pelvic floor (Kegel) training Bladder training (timed bathroom trips) Avoid bla…" at bounding box center [498, 195] width 425 height 144
click at [342, 211] on textarea "Pelvic floor (Kegel) training Bladder training (timed bathroom trips) Avoid bla…" at bounding box center [498, 195] width 425 height 144
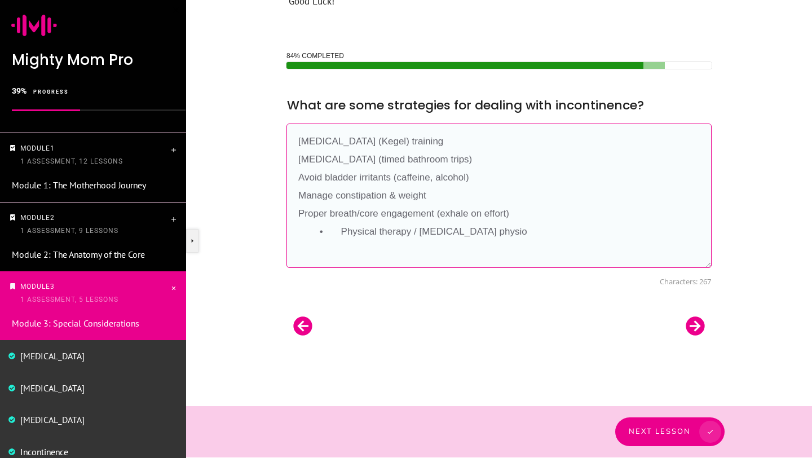
click at [339, 232] on textarea "Pelvic floor (Kegel) training Bladder training (timed bathroom trips) Avoid bla…" at bounding box center [498, 195] width 425 height 144
type textarea "Pelvic floor (Kegel) training Bladder training (timed bathroom trips) Avoid bla…"
click at [701, 331] on div at bounding box center [695, 325] width 34 height 23
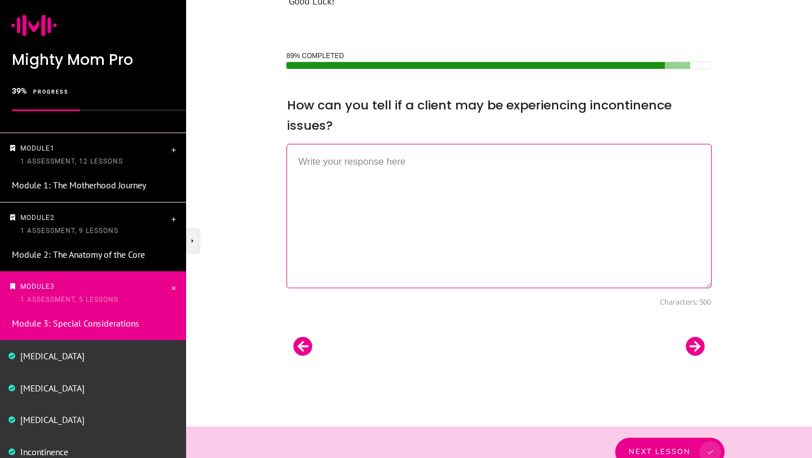
scroll to position [532, 0]
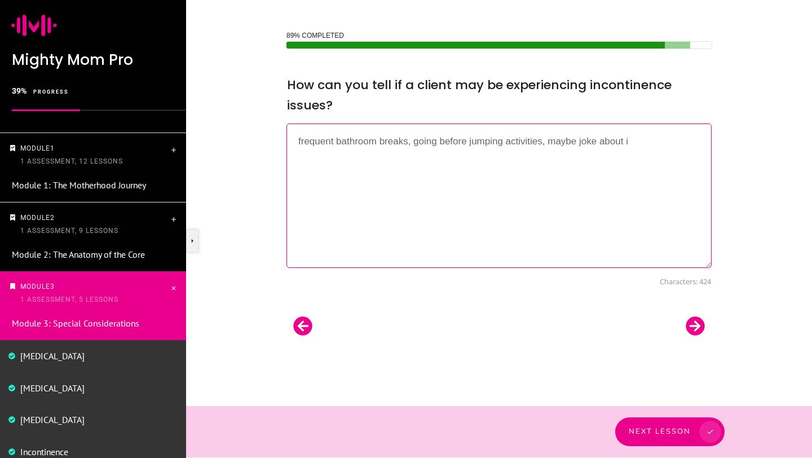
type textarea "frequent bathroom breaks, going before jumping activities, maybe joke about it"
click at [696, 325] on div at bounding box center [695, 325] width 34 height 23
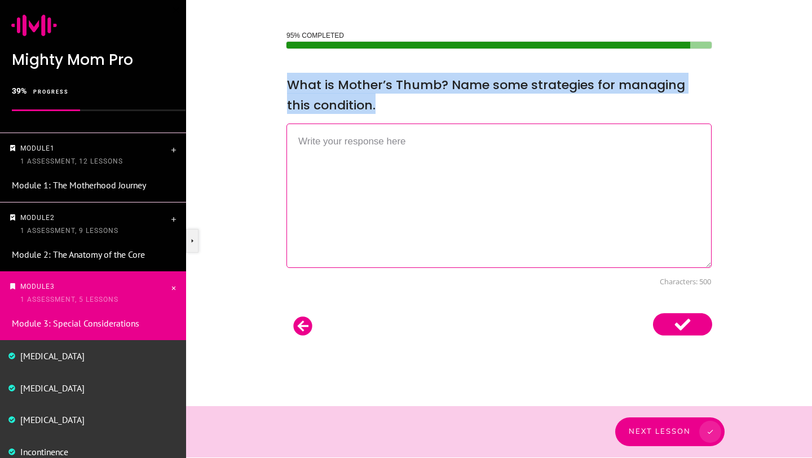
drag, startPoint x: 347, startPoint y: 105, endPoint x: 288, endPoint y: 79, distance: 64.6
click at [288, 79] on span "What is Mother’s Thumb? Name some strategies for managing this condition." at bounding box center [486, 95] width 398 height 38
copy span "What is Mother’s Thumb? Name some strategies for managing this condition."
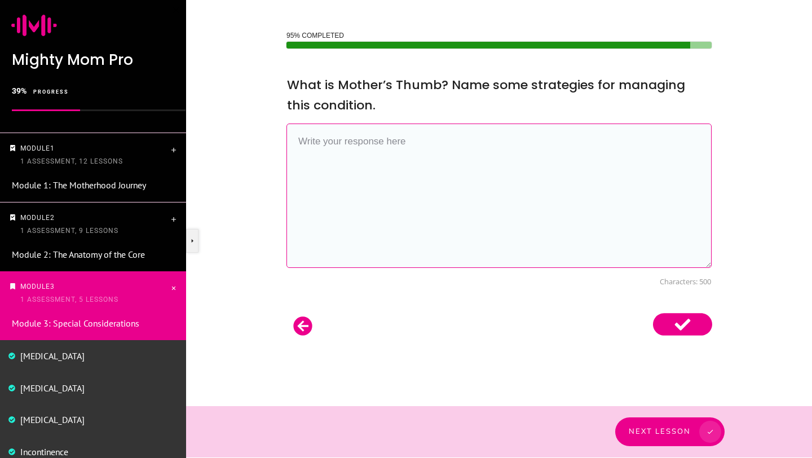
click at [329, 159] on textarea at bounding box center [498, 195] width 425 height 144
paste textarea "Rest the wrist/thumb when possible • Use a supportive brace or splint • Ice the…"
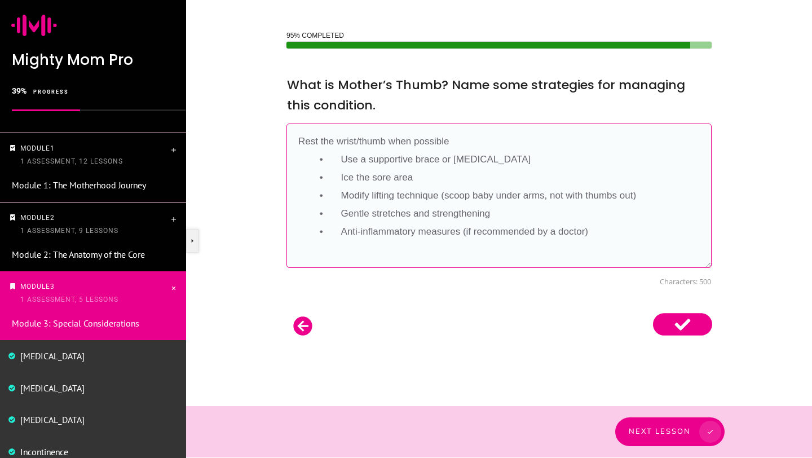
click at [344, 159] on textarea "Rest the wrist/thumb when possible • Use a supportive brace or splint • Ice the…" at bounding box center [498, 195] width 425 height 144
click at [345, 178] on textarea "Rest the wrist/thumb when possible Use a supportive brace or splint • Ice the s…" at bounding box center [498, 195] width 425 height 144
click at [342, 178] on textarea "Rest the wrist/thumb when possible Use a supportive brace or splint • Ice the s…" at bounding box center [498, 195] width 425 height 144
click at [344, 193] on textarea "Rest the wrist/thumb when possible Use a supportive brace or splint ice the sor…" at bounding box center [498, 195] width 425 height 144
click at [339, 211] on textarea "Rest the wrist/thumb when possible Use a supportive brace or splint ice the sor…" at bounding box center [498, 195] width 425 height 144
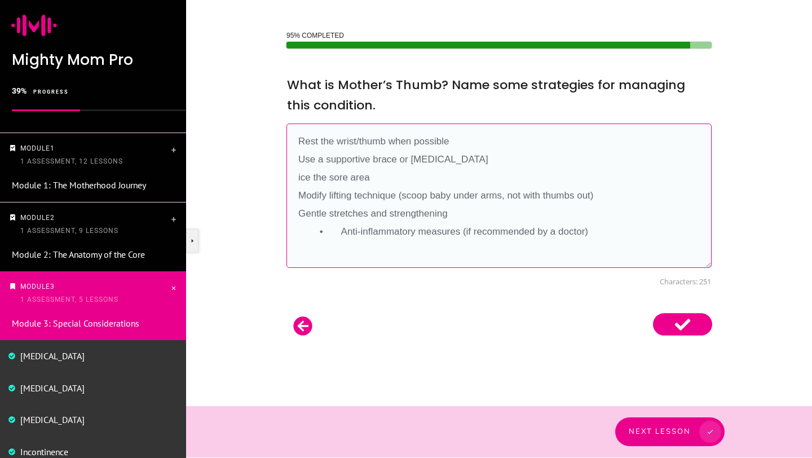
click at [340, 229] on textarea "Rest the wrist/thumb when possible Use a supportive brace or splint ice the sor…" at bounding box center [498, 195] width 425 height 144
type textarea "Rest the wrist/thumb when possible Use a supportive brace or splint ice the sor…"
click at [672, 322] on use at bounding box center [682, 324] width 59 height 23
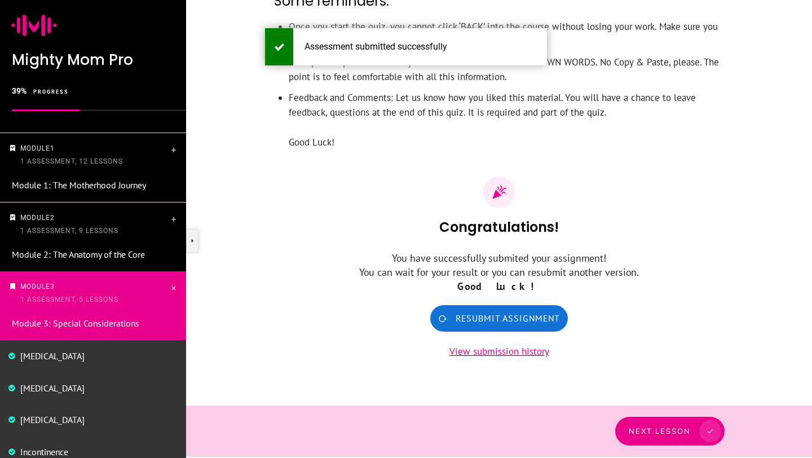
scroll to position [371, 0]
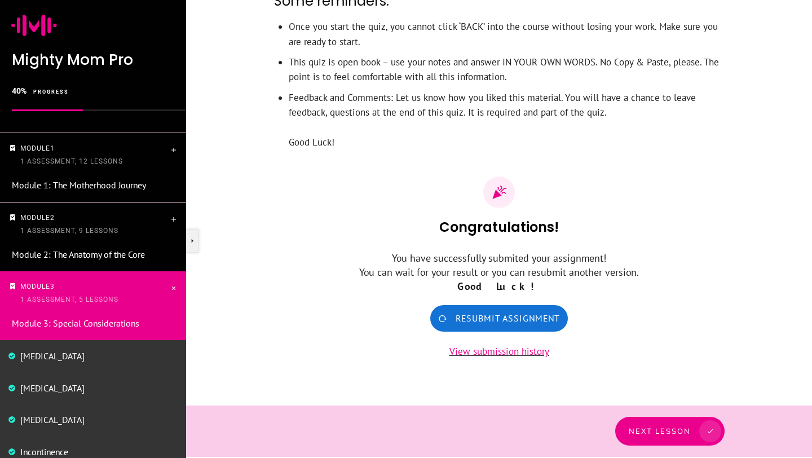
scroll to position [371, 0]
click at [141, 220] on p "Module 2 1 Assessment, 9 Lessons" at bounding box center [94, 224] width 149 height 26
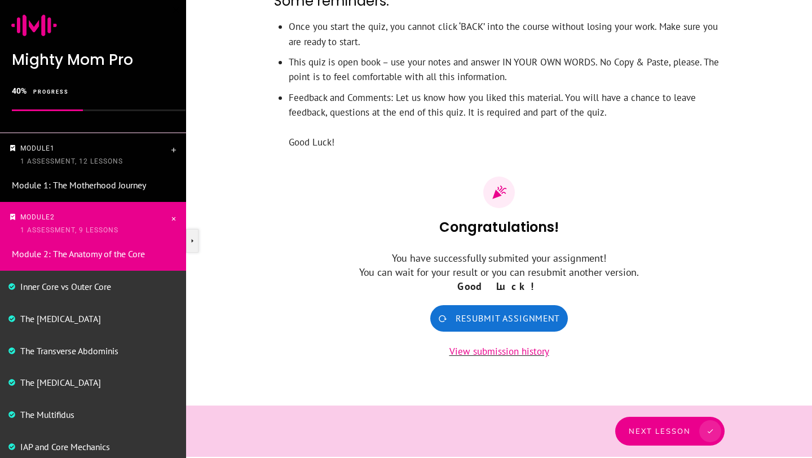
click at [118, 217] on p "Module 2 1 Assessment, 9 Lessons" at bounding box center [94, 224] width 149 height 26
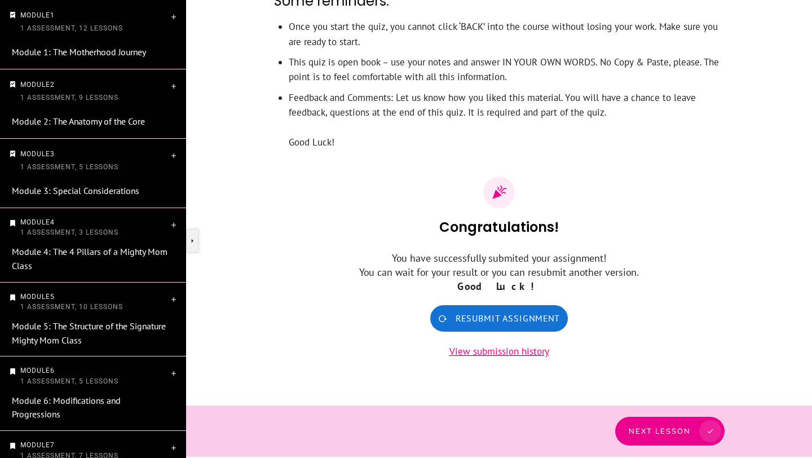
scroll to position [144, 0]
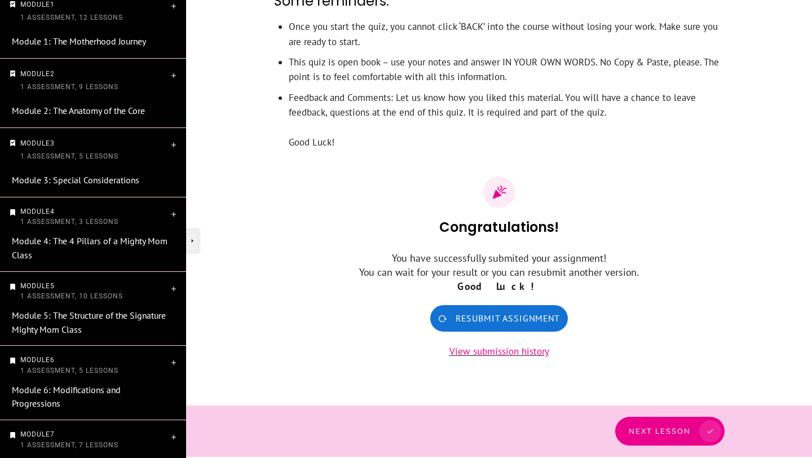
click at [124, 220] on p "Module 4 1 Assessment, 3 Lessons" at bounding box center [94, 216] width 149 height 21
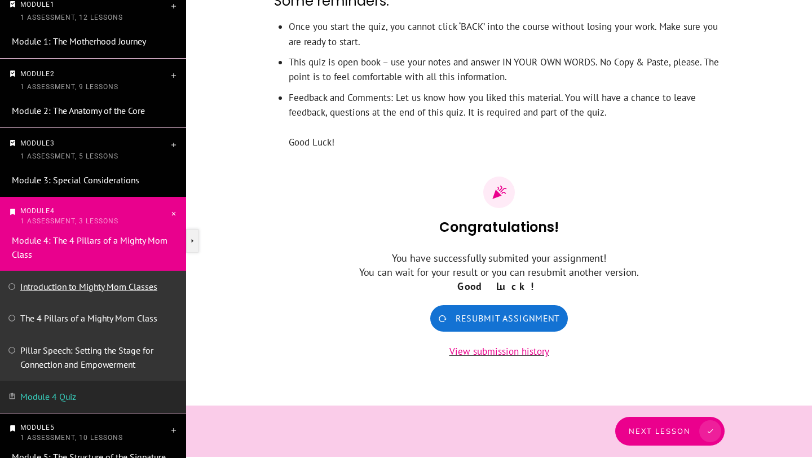
click at [100, 286] on link "Introduction to Mighty Mom Classes" at bounding box center [88, 286] width 137 height 11
